Goal: Book appointment/travel/reservation

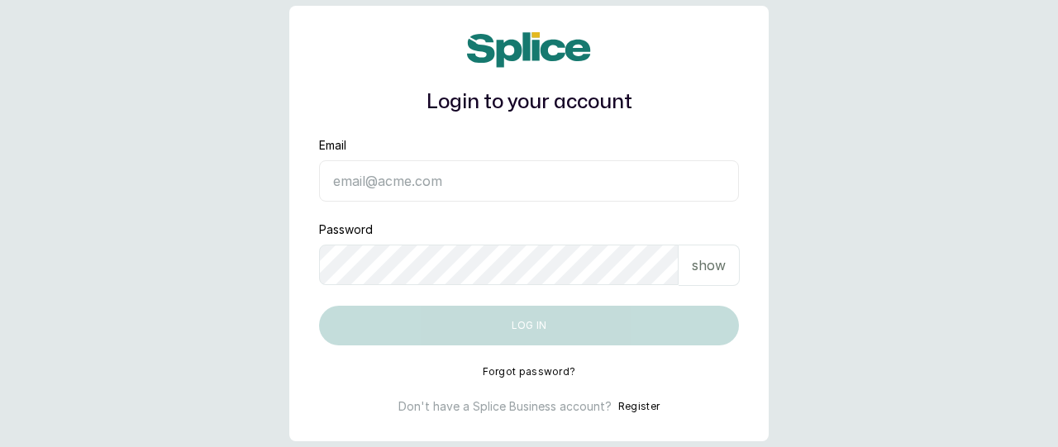
type input "[EMAIL_ADDRESS][DOMAIN_NAME]"
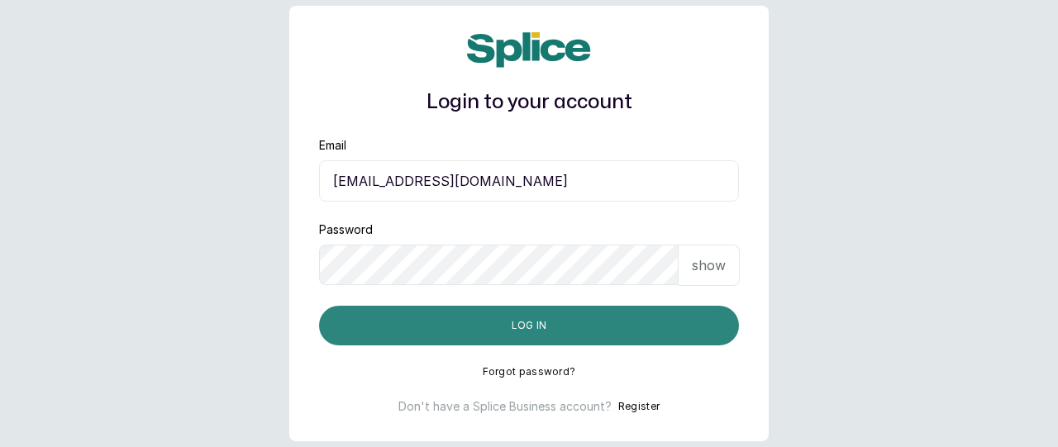
click at [661, 333] on button "Log in" at bounding box center [529, 326] width 420 height 40
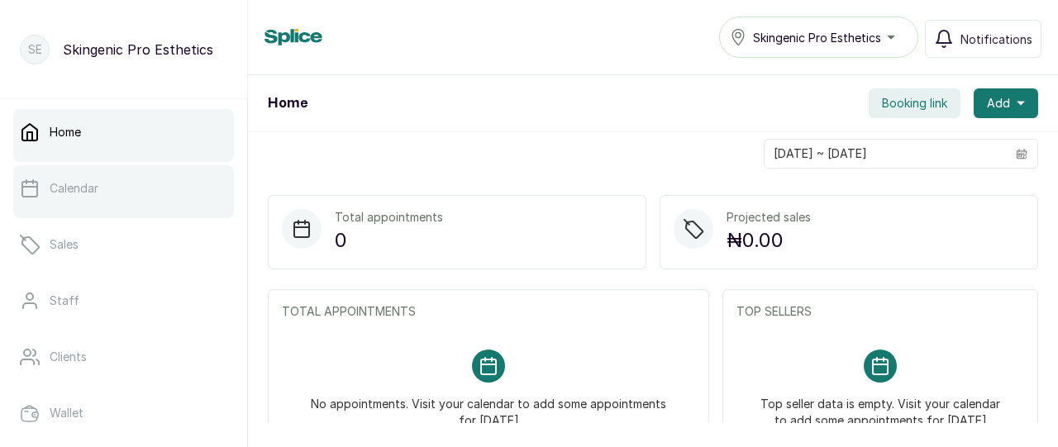
click at [175, 181] on link "Calendar" at bounding box center [123, 188] width 221 height 46
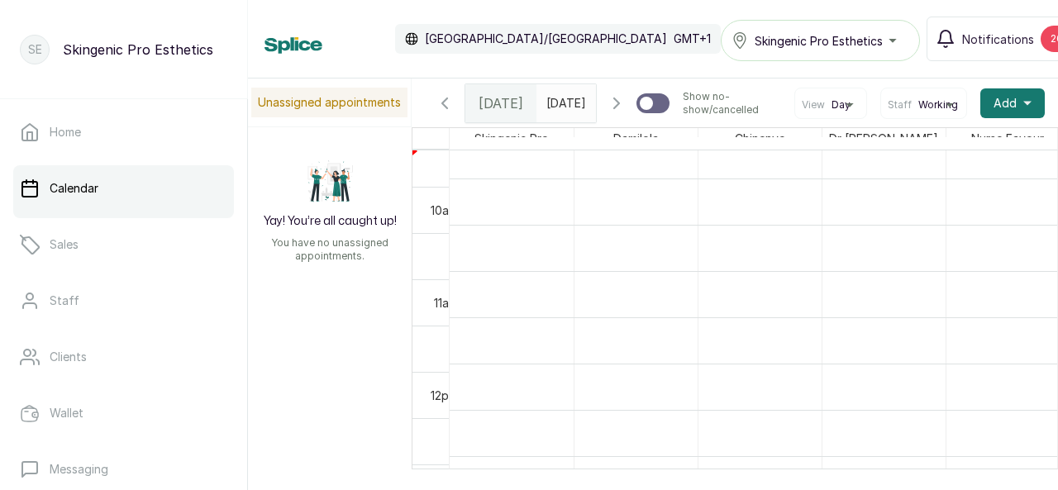
scroll to position [1222, 0]
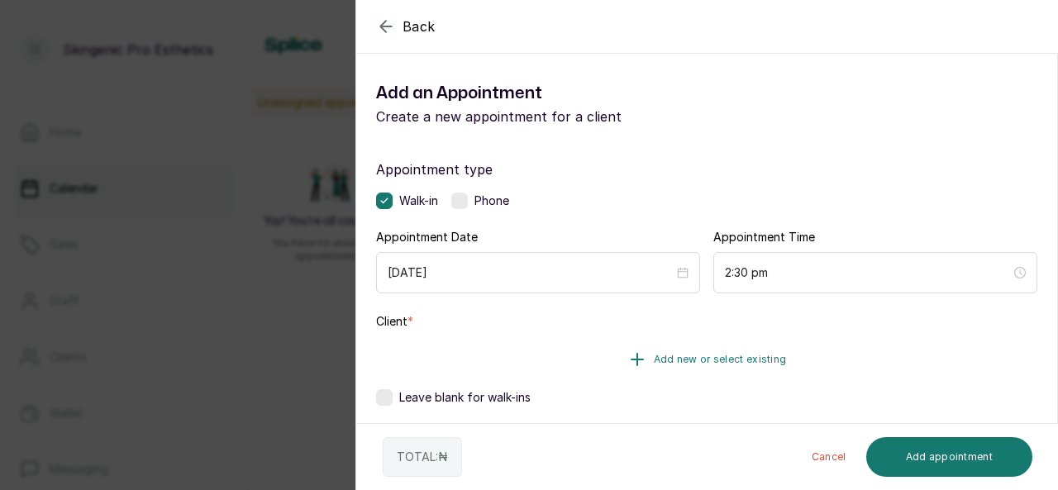
click at [685, 358] on span "Add new or select existing" at bounding box center [720, 359] width 133 height 13
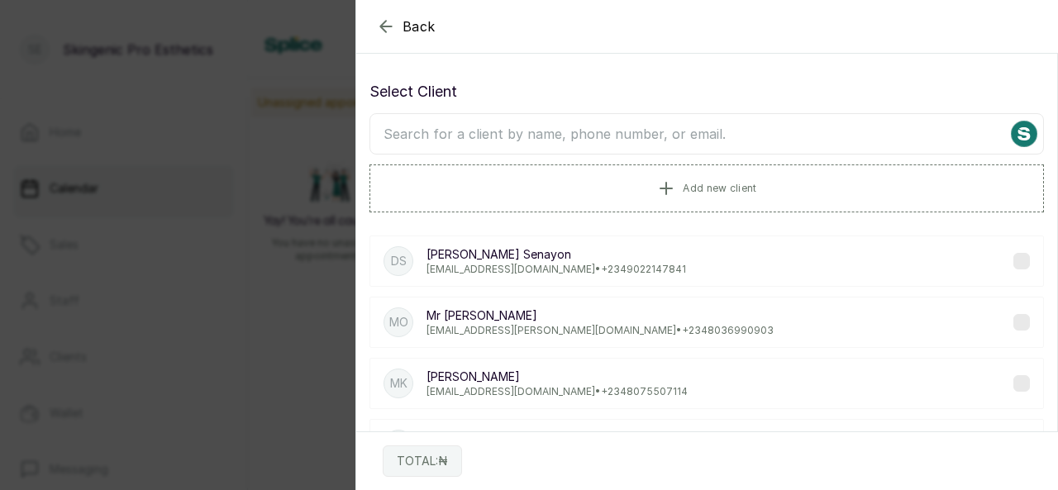
click at [543, 266] on p "[EMAIL_ADDRESS][DOMAIN_NAME] • [PHONE_NUMBER]" at bounding box center [557, 269] width 260 height 13
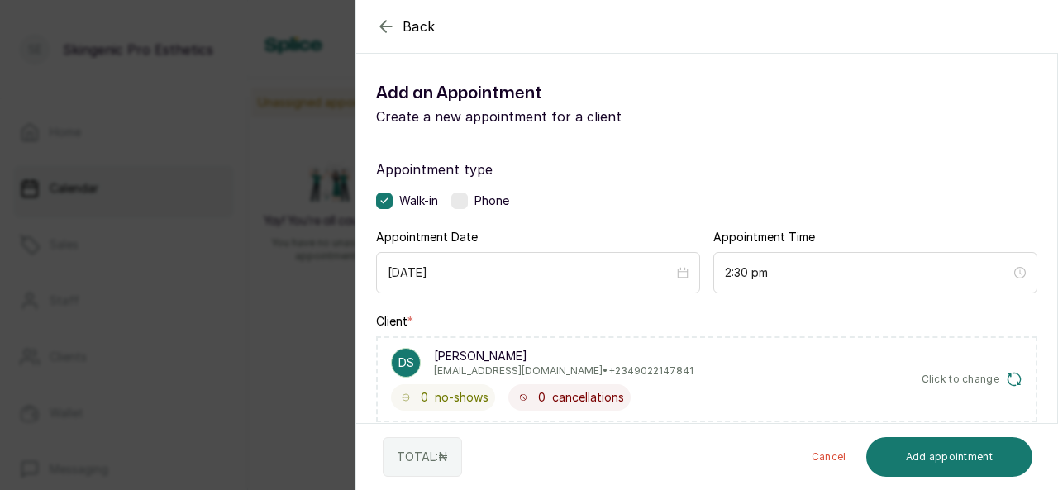
scroll to position [428, 0]
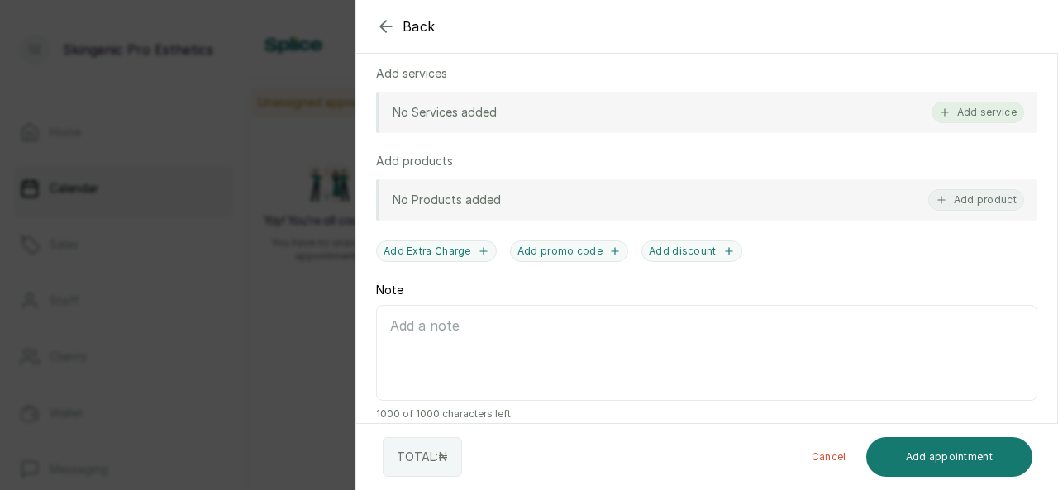
click at [954, 111] on button "Add service" at bounding box center [978, 112] width 93 height 21
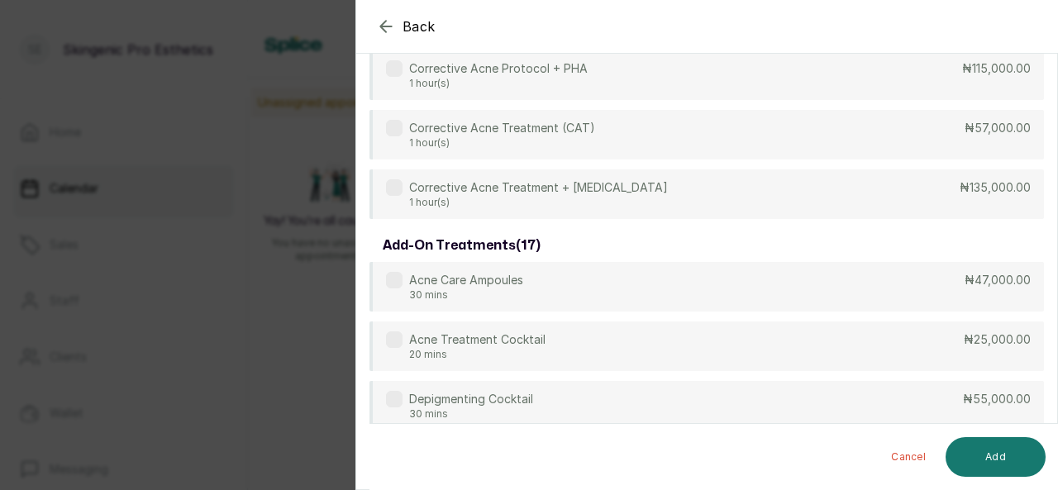
scroll to position [66, 0]
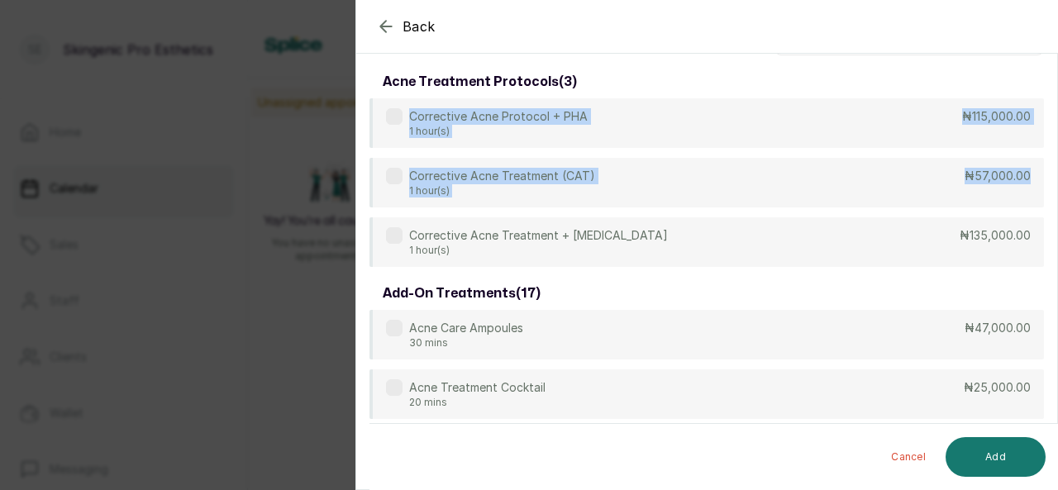
drag, startPoint x: 1035, startPoint y: 156, endPoint x: 1025, endPoint y: 82, distance: 75.1
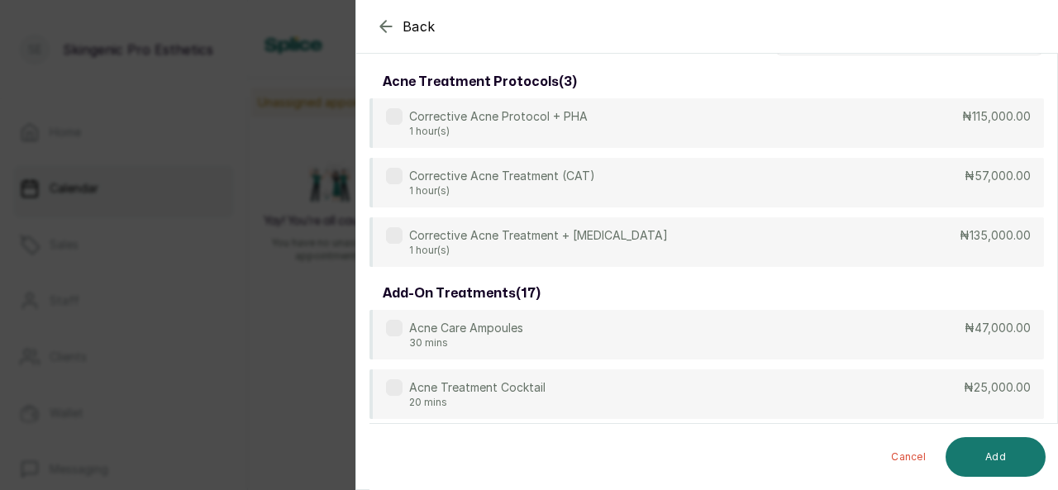
click at [1045, 54] on section "Back Add Appointment Select service acne treatment protocols ( 3 ) Corrective A…" at bounding box center [706, 245] width 703 height 490
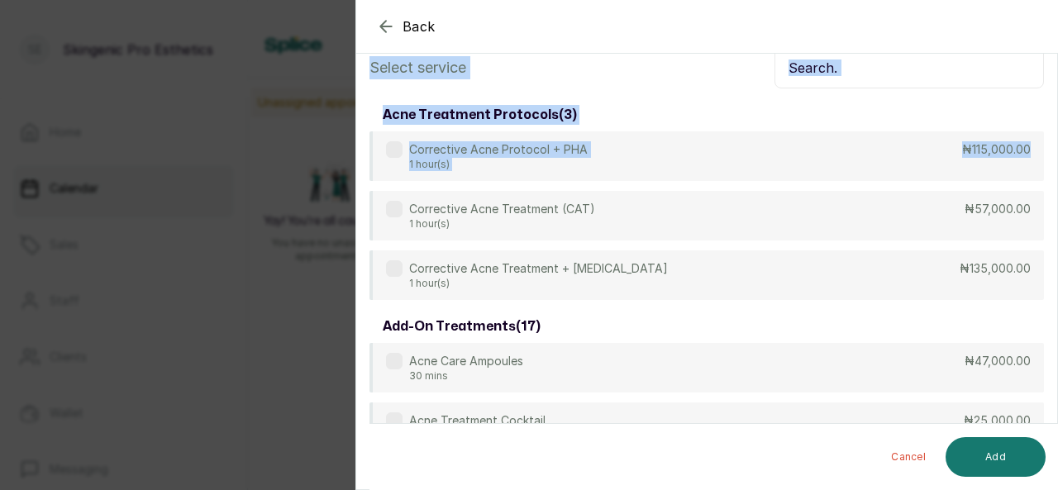
scroll to position [0, 0]
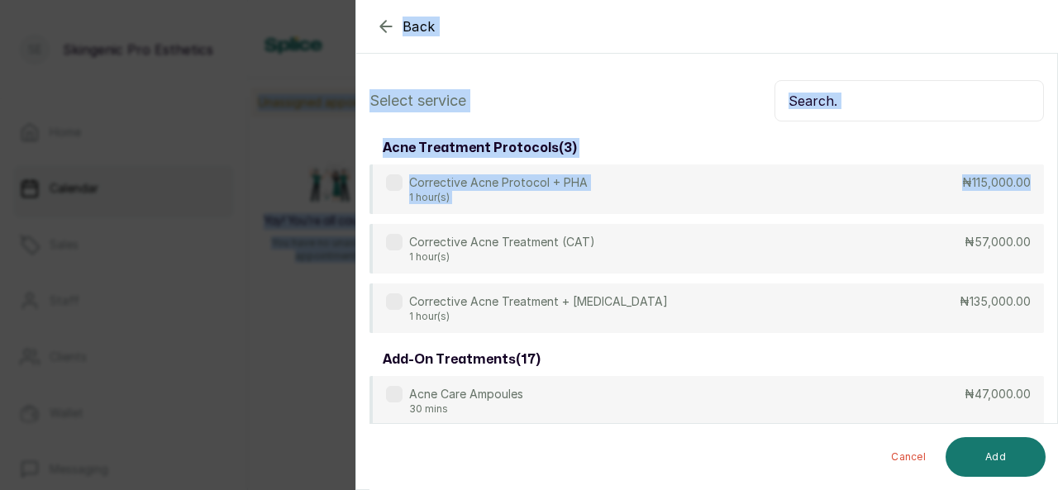
drag, startPoint x: 1040, startPoint y: 112, endPoint x: 1007, endPoint y: -4, distance: 120.4
click at [1007, 0] on html "SE Skingenic Pro Esthetics Home Calendar Sales Staff Clients Wallet Messaging R…" at bounding box center [529, 245] width 1058 height 490
click at [929, 120] on input "text" at bounding box center [910, 100] width 270 height 41
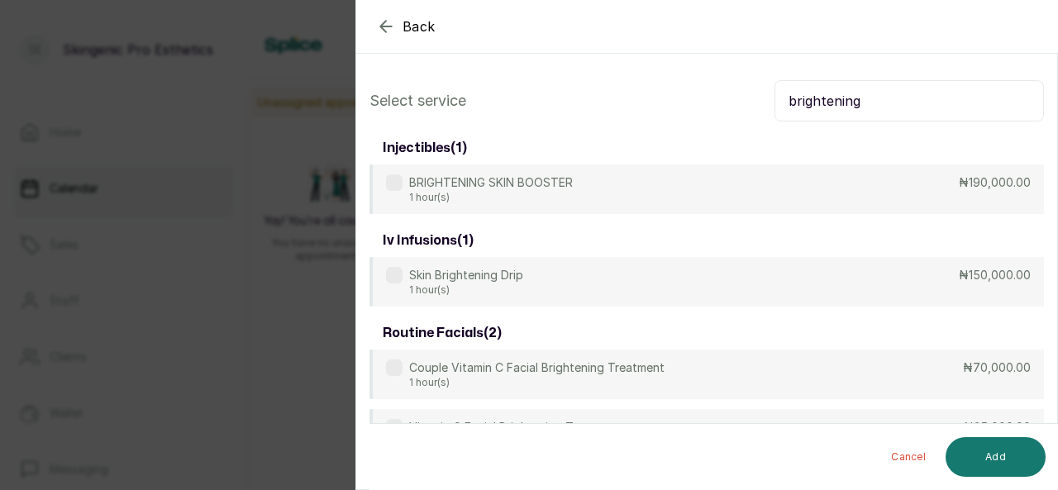
type input "brightening"
click at [932, 98] on input "brightening" at bounding box center [910, 100] width 270 height 41
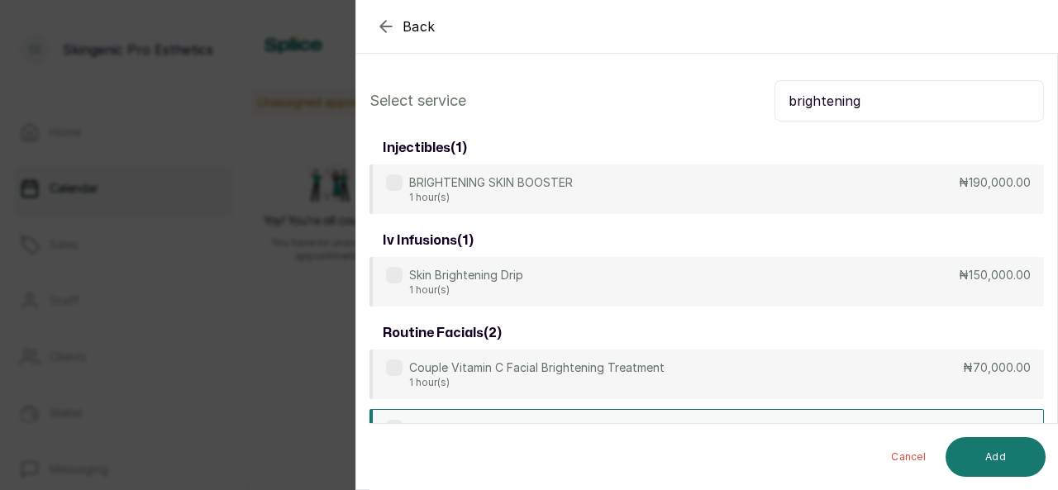
click at [742, 422] on div "Vitamin C Facial Brightening Treatment 1 hour(s) ₦35,000.00" at bounding box center [707, 434] width 675 height 51
click at [981, 459] on button "Add" at bounding box center [996, 457] width 100 height 40
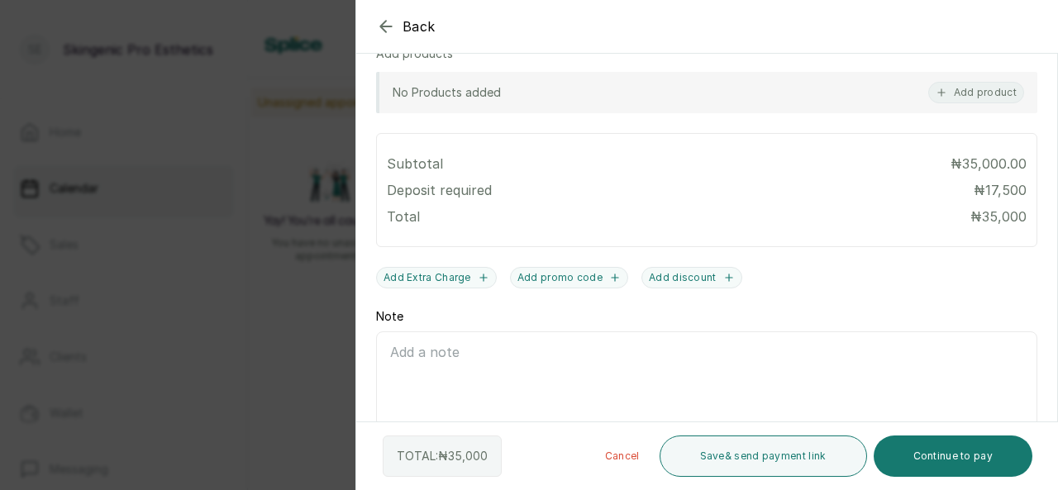
scroll to position [590, 0]
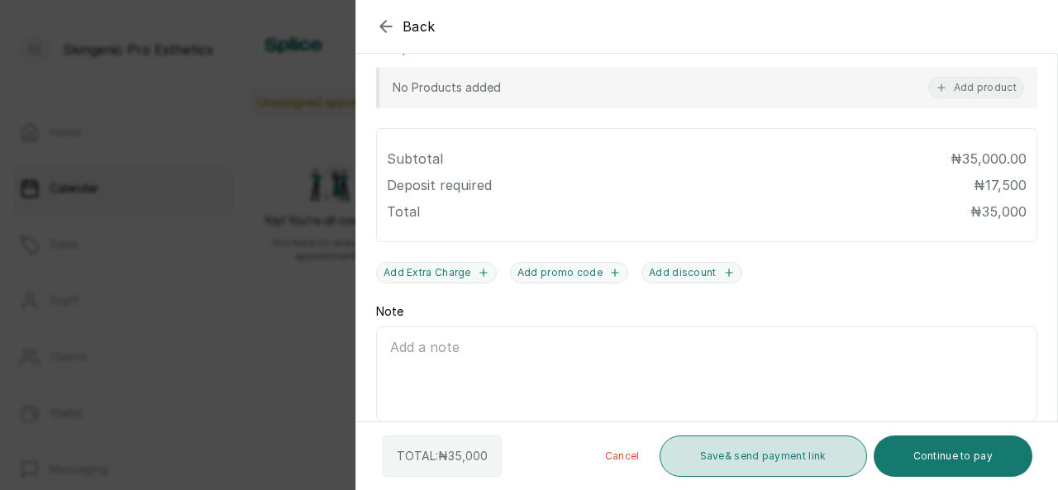
click at [775, 456] on button "Save & send payment link" at bounding box center [764, 456] width 208 height 41
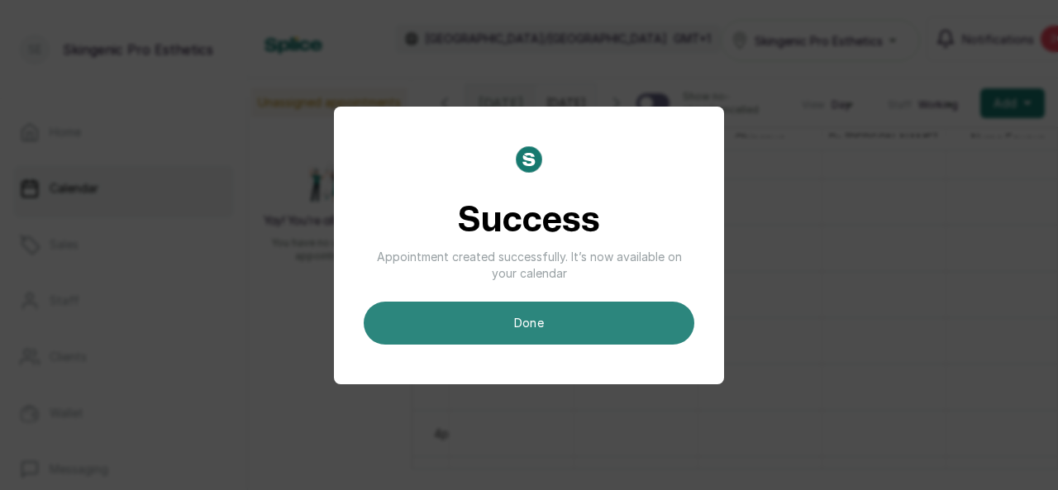
click at [556, 332] on button "done" at bounding box center [529, 323] width 331 height 43
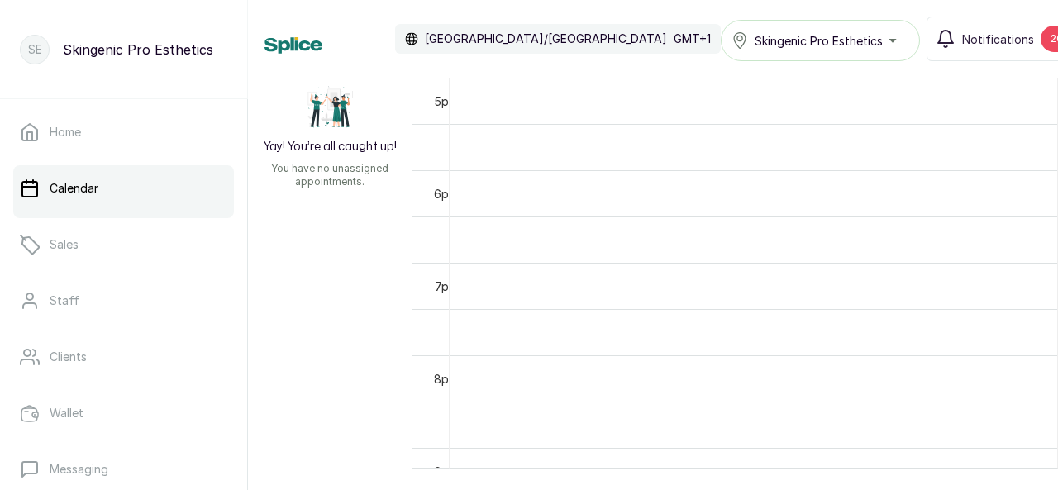
scroll to position [1841, 0]
